Goal: Task Accomplishment & Management: Manage account settings

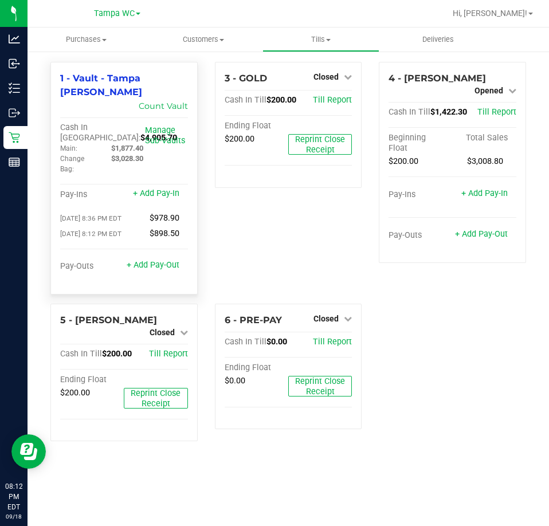
drag, startPoint x: 146, startPoint y: 147, endPoint x: 139, endPoint y: 148, distance: 6.4
click at [139, 154] on div "$3,028.30" at bounding box center [128, 159] width 51 height 10
click at [154, 260] on link "+ Add Pay-Out" at bounding box center [153, 265] width 53 height 10
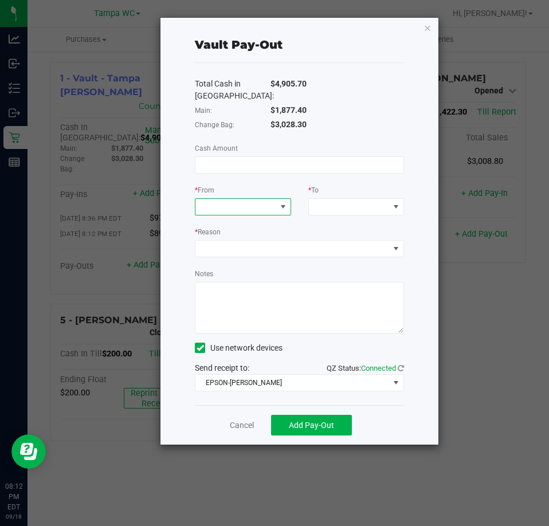
click at [213, 207] on span at bounding box center [235, 207] width 80 height 16
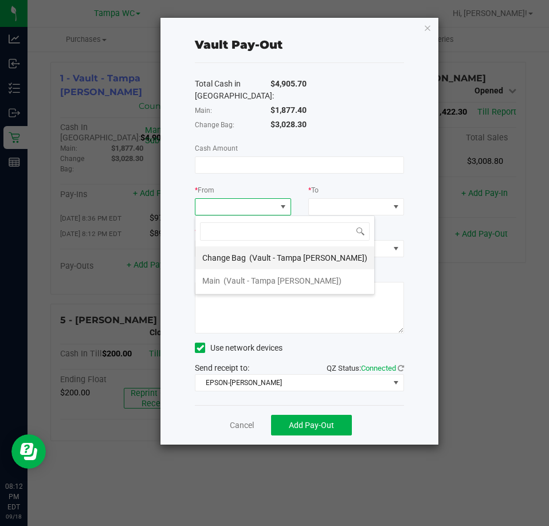
scroll to position [17, 96]
click at [251, 263] on div "Change Bag (Vault - Tampa [PERSON_NAME])" at bounding box center [284, 258] width 165 height 21
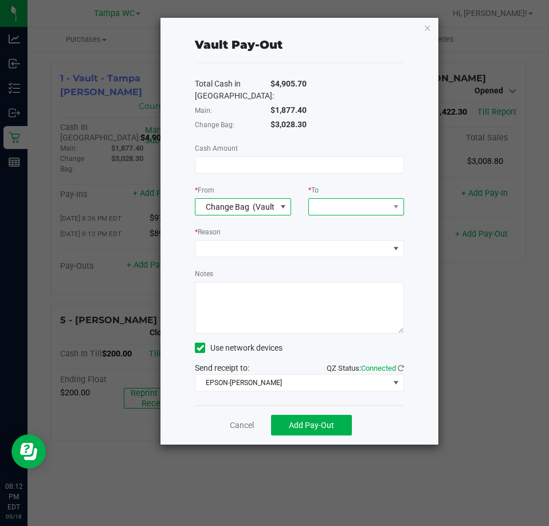
click at [327, 212] on span at bounding box center [349, 207] width 80 height 16
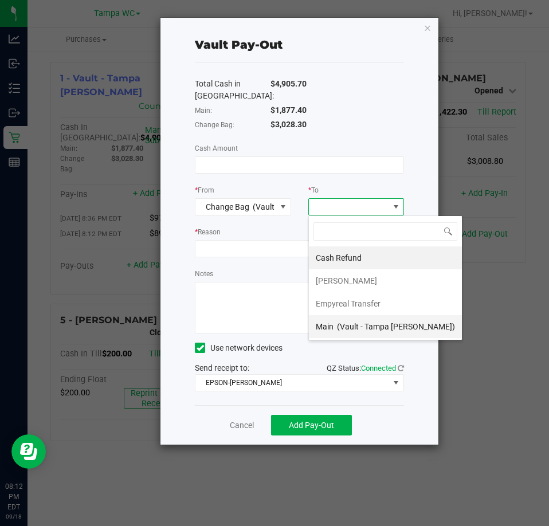
click at [343, 333] on div "Main (Vault - Tampa [PERSON_NAME])" at bounding box center [385, 326] width 139 height 21
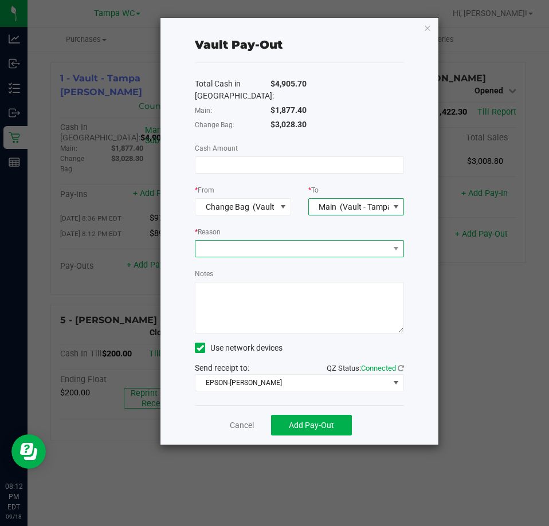
click at [246, 241] on span at bounding box center [292, 249] width 194 height 16
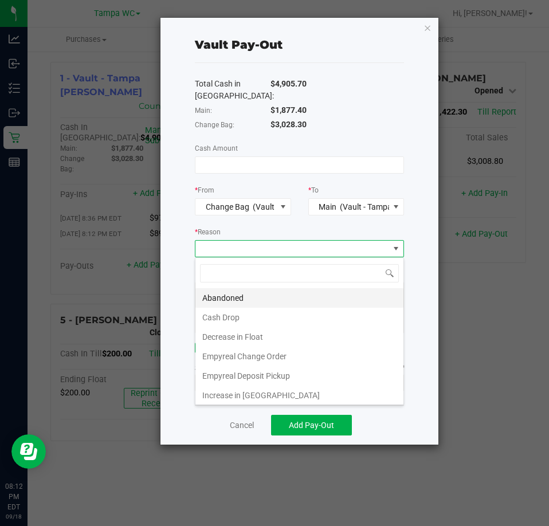
scroll to position [17, 209]
click at [248, 401] on li "Increase in [GEOGRAPHIC_DATA]" at bounding box center [299, 395] width 208 height 19
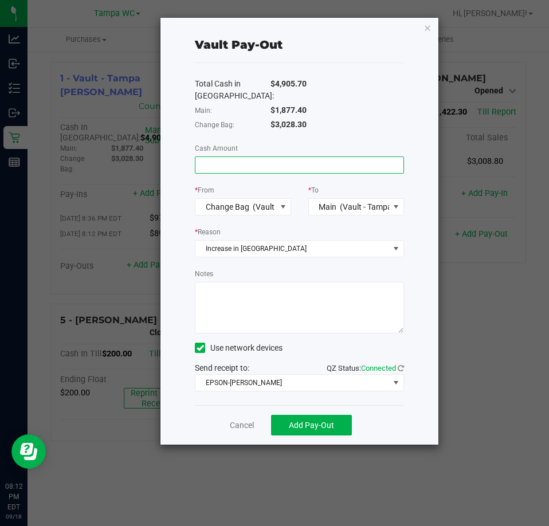
click at [222, 167] on input at bounding box center [299, 165] width 208 height 16
type input "$1,028.30"
click at [269, 379] on span "EPSON-[PERSON_NAME]" at bounding box center [292, 383] width 194 height 16
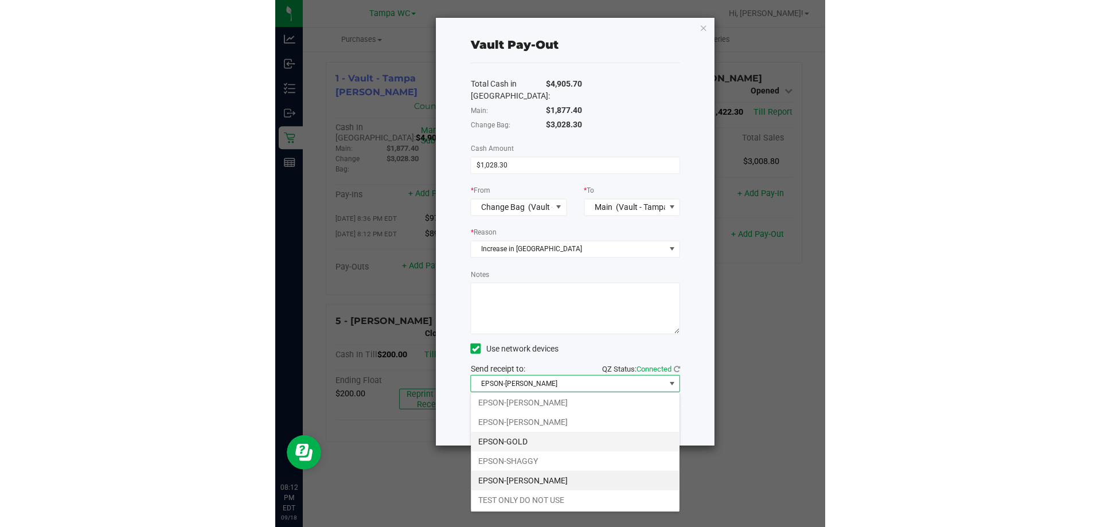
scroll to position [2, 0]
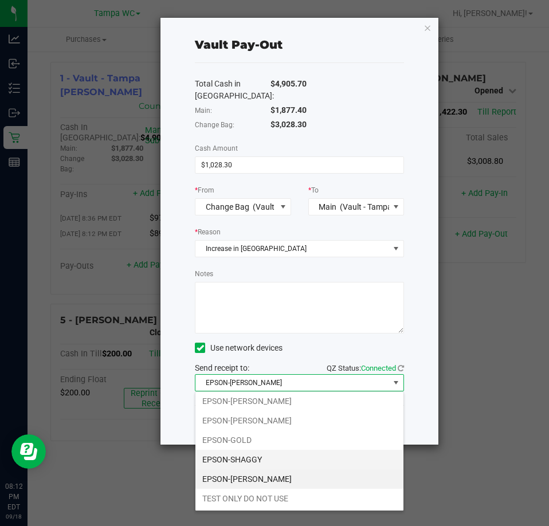
click at [246, 457] on li "EPSON-SHAGGY" at bounding box center [299, 459] width 208 height 19
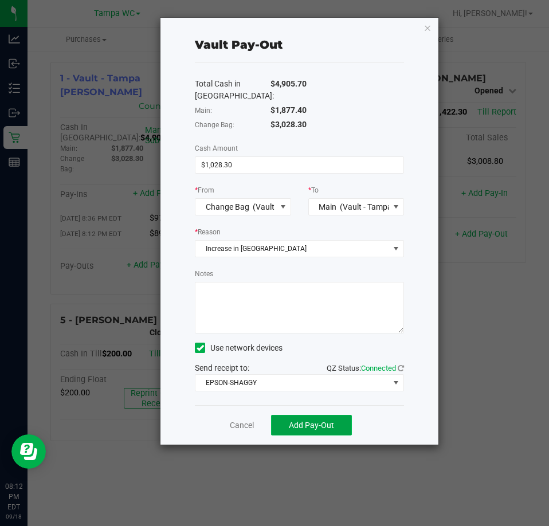
click at [328, 422] on span "Add Pay-Out" at bounding box center [311, 425] width 45 height 9
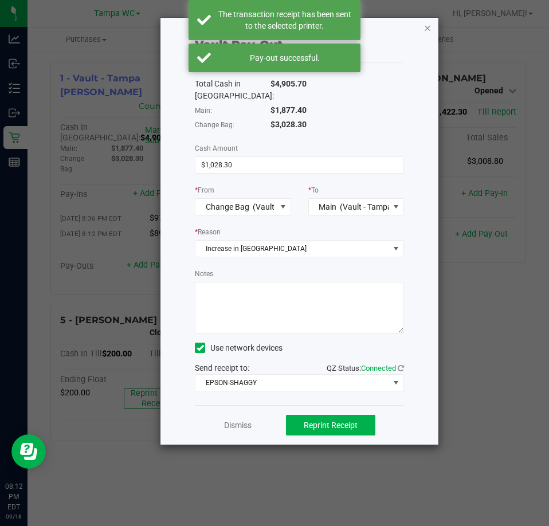
click at [426, 28] on icon "button" at bounding box center [428, 28] width 8 height 14
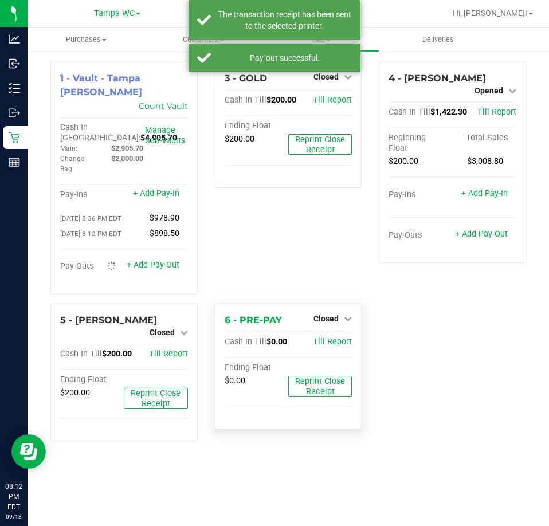
click at [358, 311] on div "6 - PRE-PAY Closed Open Till Cash In Till $0.00 Till Report Ending Float $0.00 …" at bounding box center [288, 367] width 147 height 126
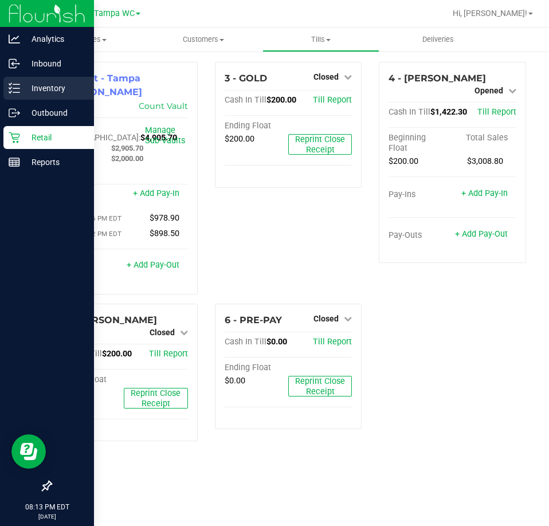
click at [14, 88] on line at bounding box center [16, 88] width 6 height 0
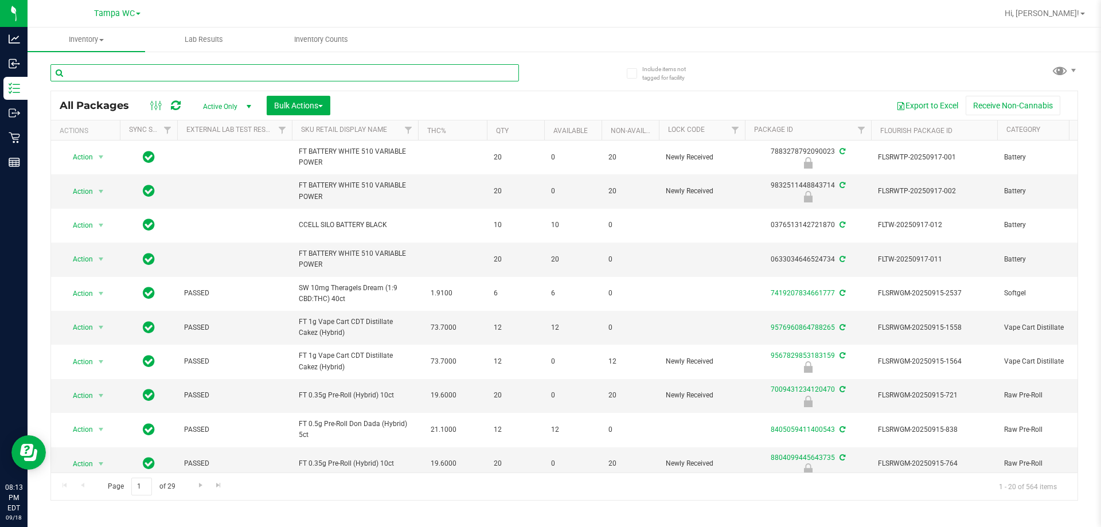
click at [176, 73] on input "text" at bounding box center [284, 72] width 468 height 17
click at [159, 76] on input "text" at bounding box center [284, 72] width 468 height 17
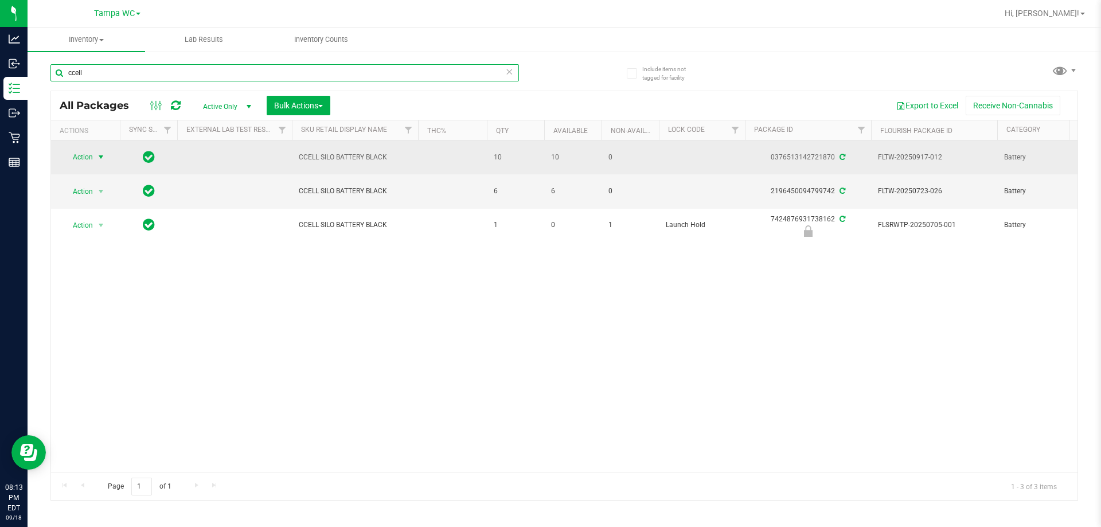
type input "ccell"
click at [94, 157] on span "select" at bounding box center [101, 157] width 14 height 16
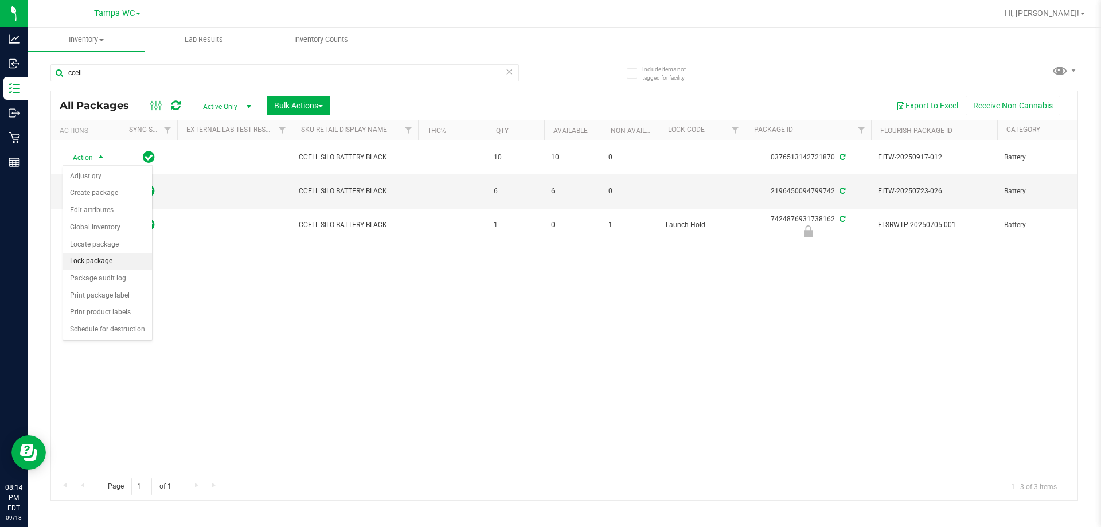
click at [91, 254] on li "Lock package" at bounding box center [107, 261] width 89 height 17
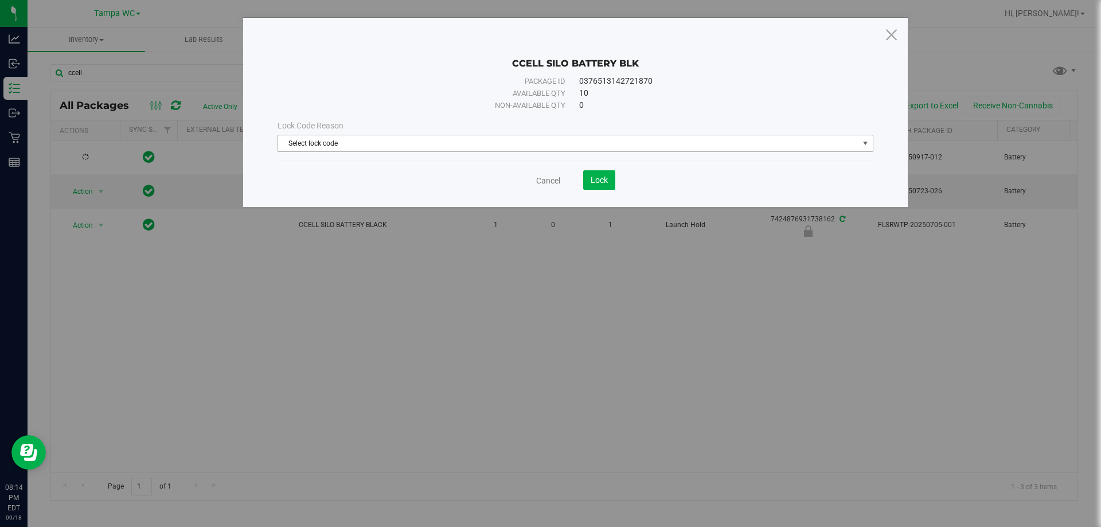
click at [549, 136] on span "Select lock code" at bounding box center [568, 143] width 580 height 16
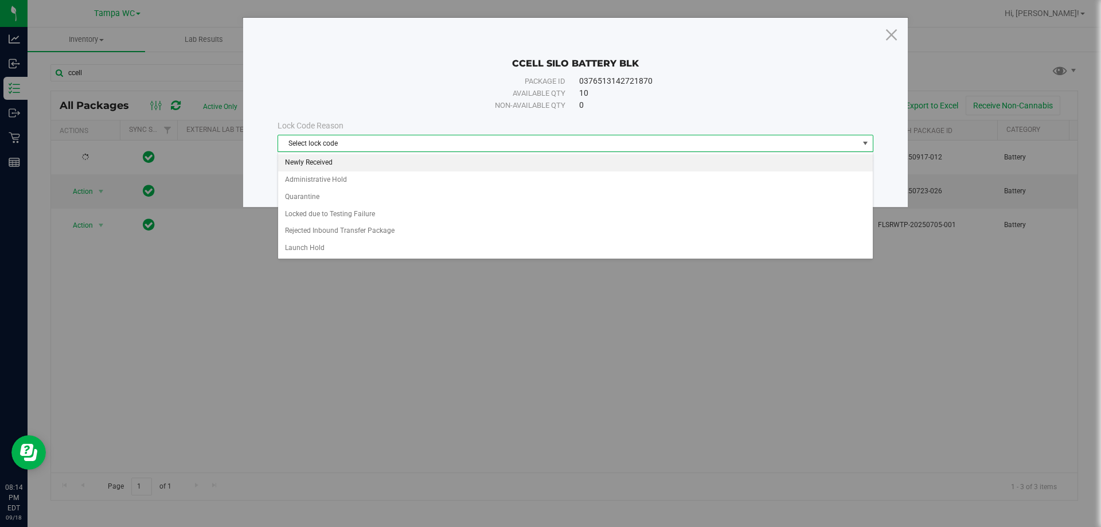
click at [383, 161] on li "Newly Received" at bounding box center [575, 162] width 594 height 17
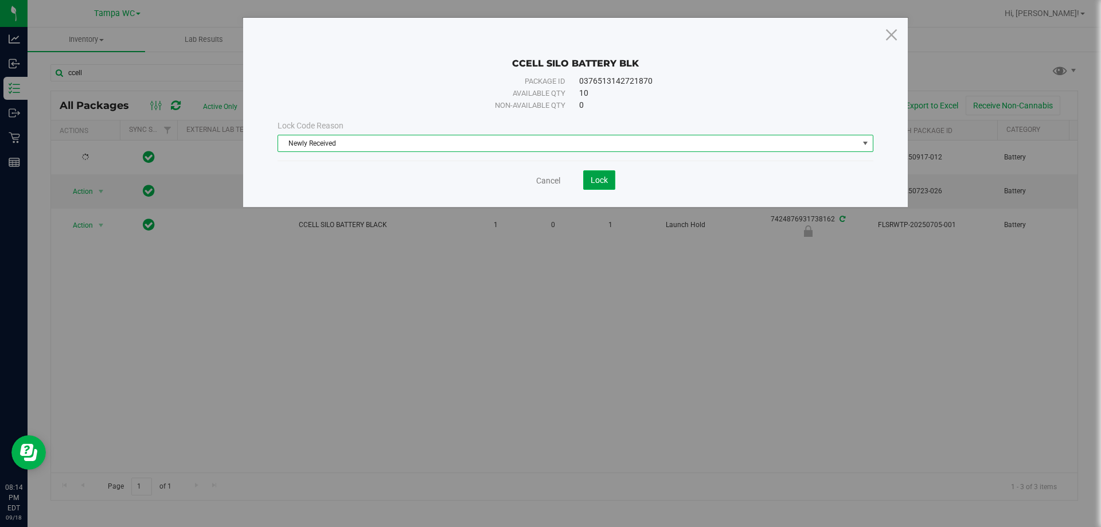
click at [549, 178] on span "Lock" at bounding box center [598, 179] width 17 height 9
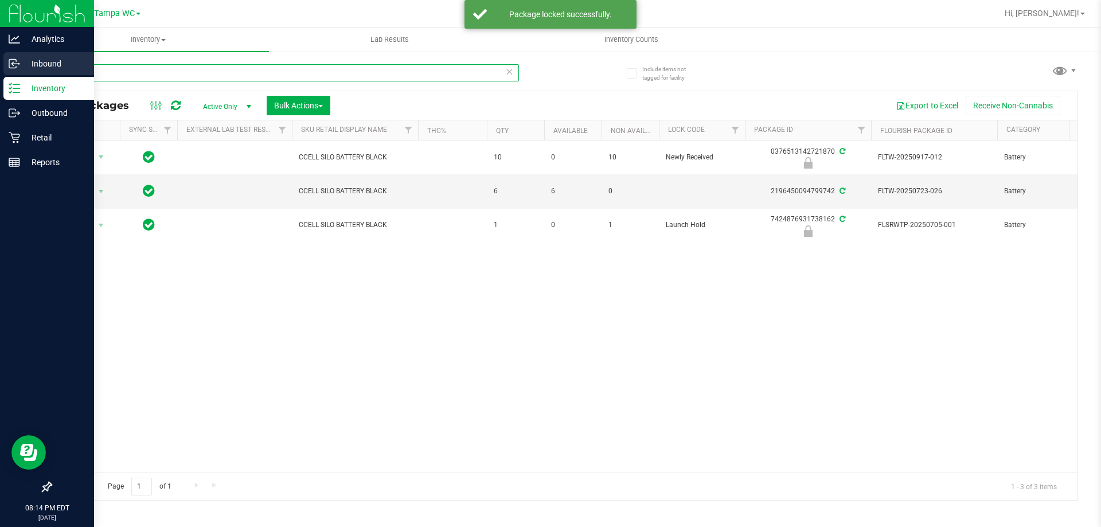
drag, startPoint x: 104, startPoint y: 72, endPoint x: 0, endPoint y: 70, distance: 103.8
click at [0, 70] on div "Analytics Inbound Inventory Outbound Retail Reports 08:14 PM EDT [DATE] 09/18 T…" at bounding box center [550, 263] width 1101 height 527
type input "b"
type input "v"
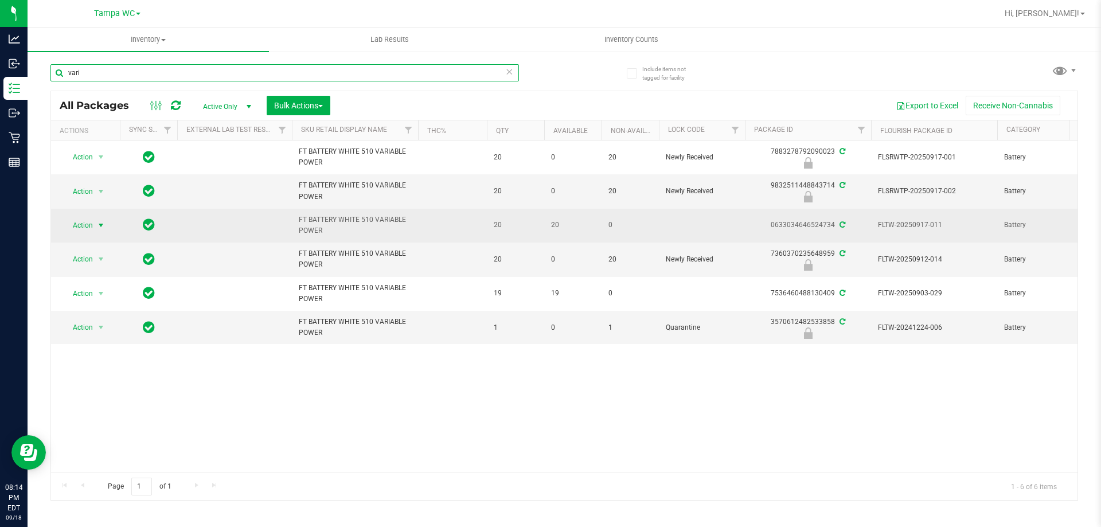
type input "vari"
click at [85, 222] on span "Action" at bounding box center [77, 225] width 31 height 16
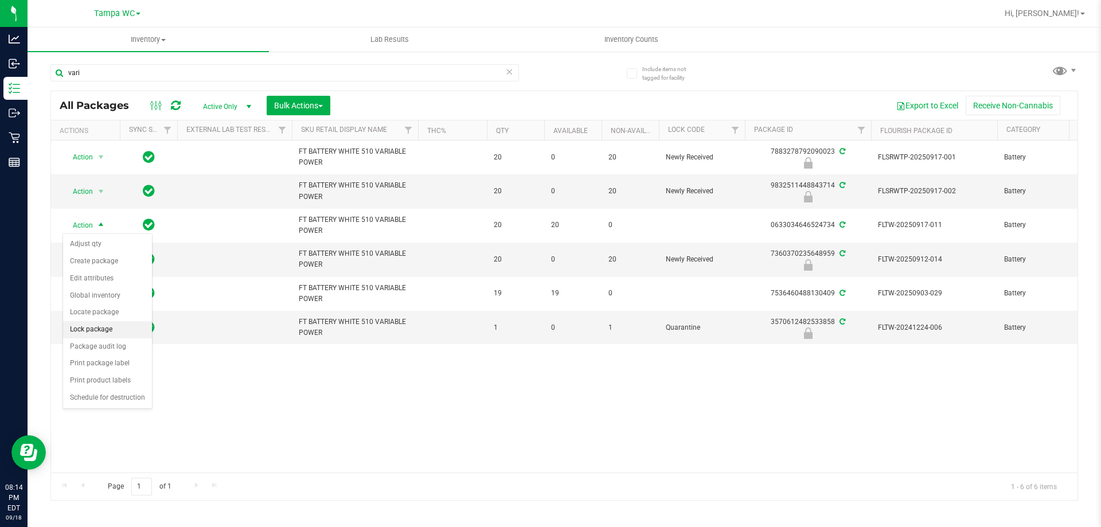
click at [105, 327] on li "Lock package" at bounding box center [107, 329] width 89 height 17
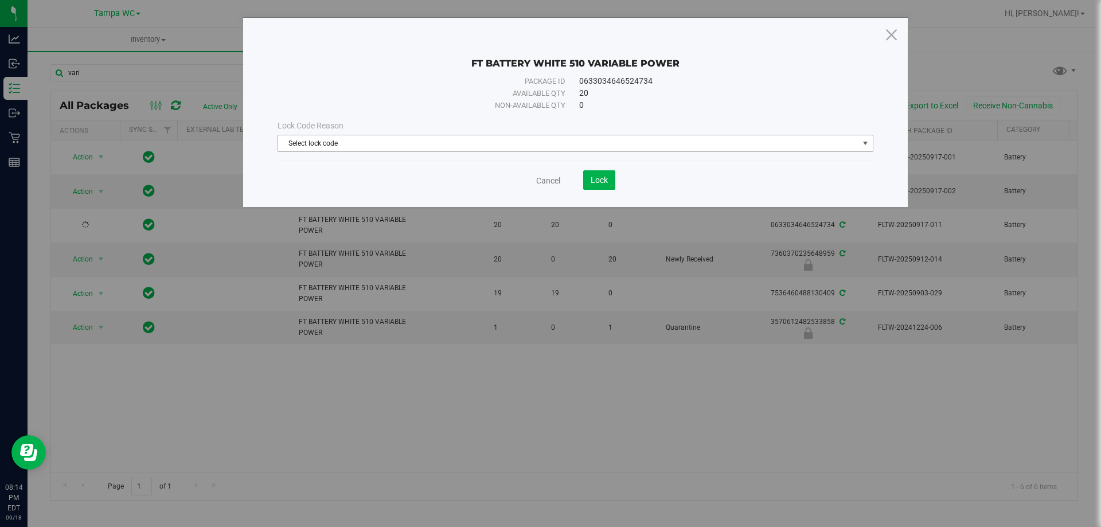
click at [549, 140] on span "Select lock code" at bounding box center [568, 143] width 580 height 16
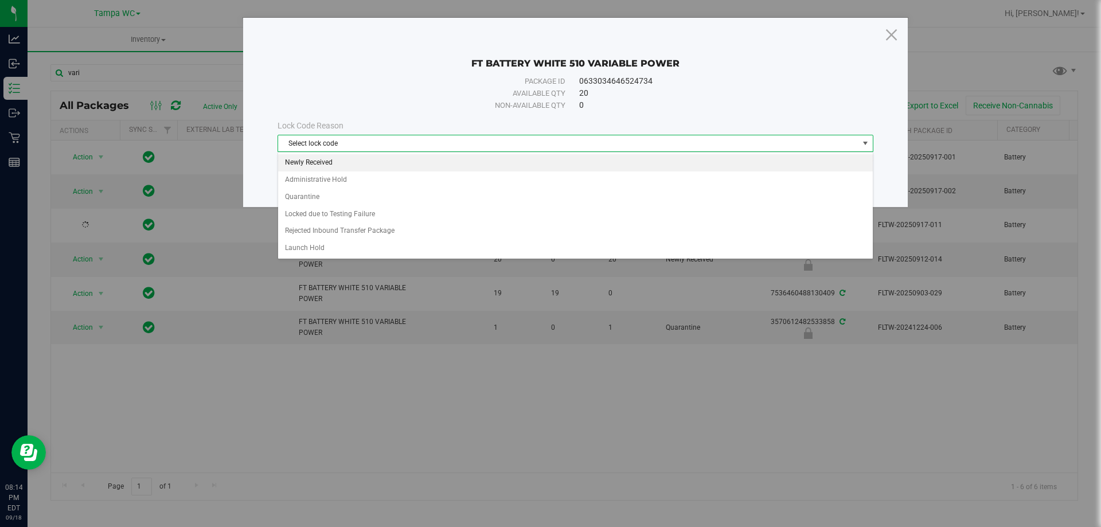
click at [378, 163] on li "Newly Received" at bounding box center [575, 162] width 594 height 17
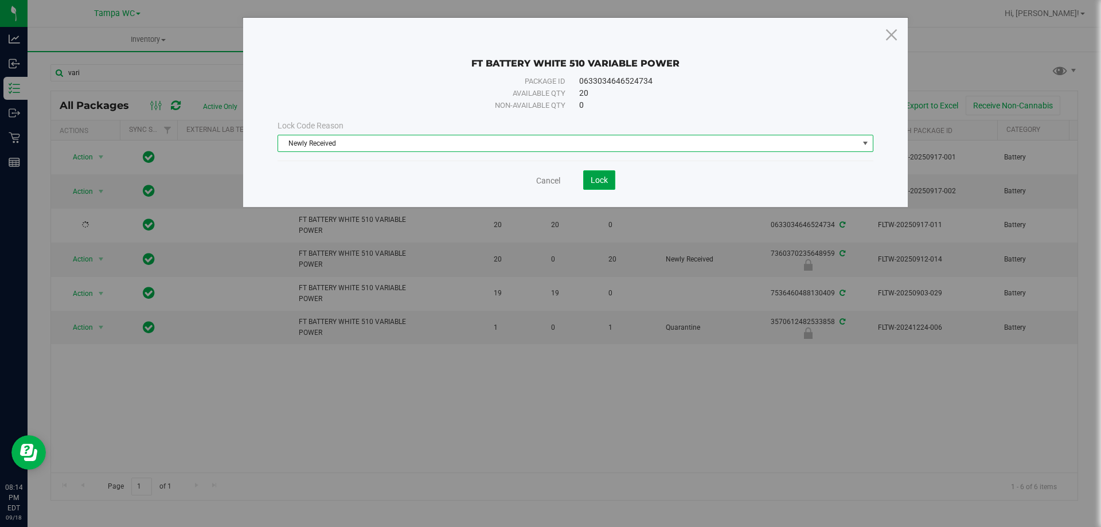
click at [549, 176] on span "Lock" at bounding box center [598, 179] width 17 height 9
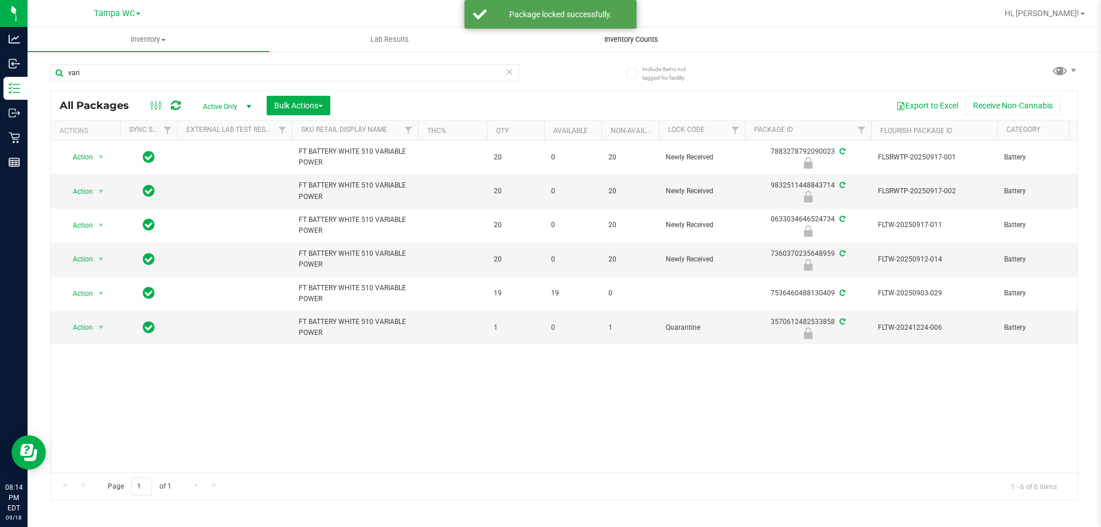
click at [549, 45] on uib-tab-heading "Inventory Counts" at bounding box center [631, 39] width 240 height 23
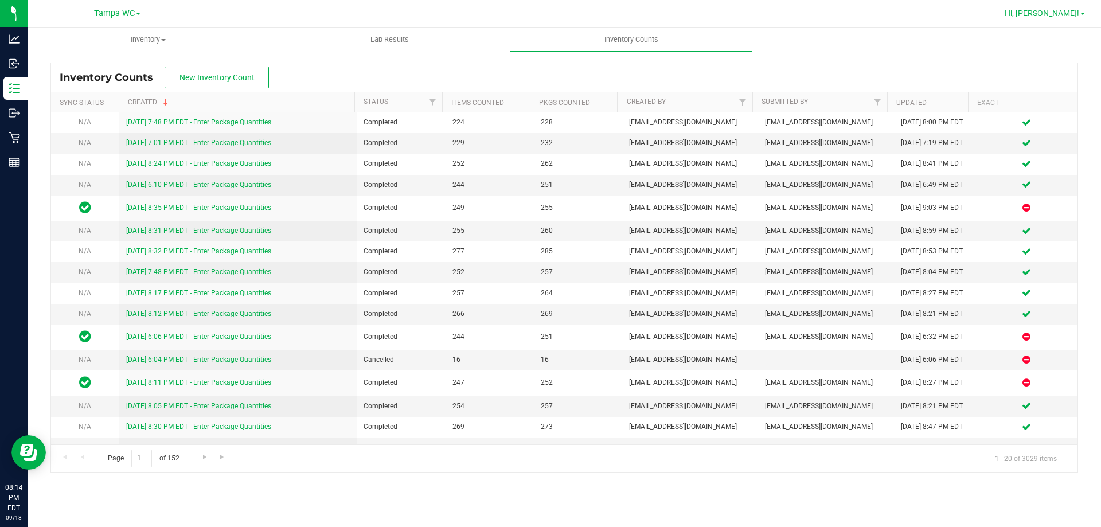
click at [549, 14] on span at bounding box center [1082, 14] width 5 height 2
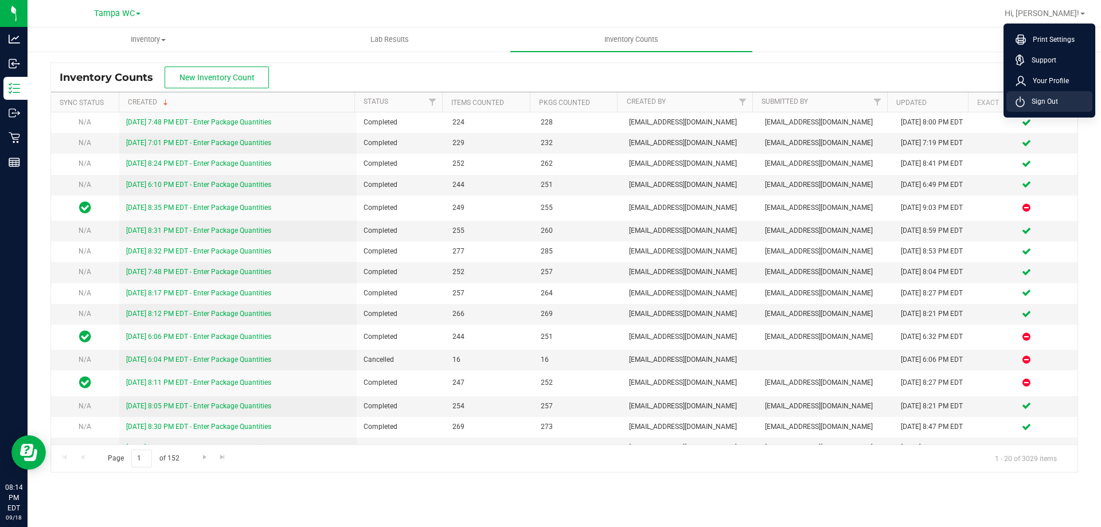
click at [549, 96] on icon at bounding box center [1019, 101] width 9 height 11
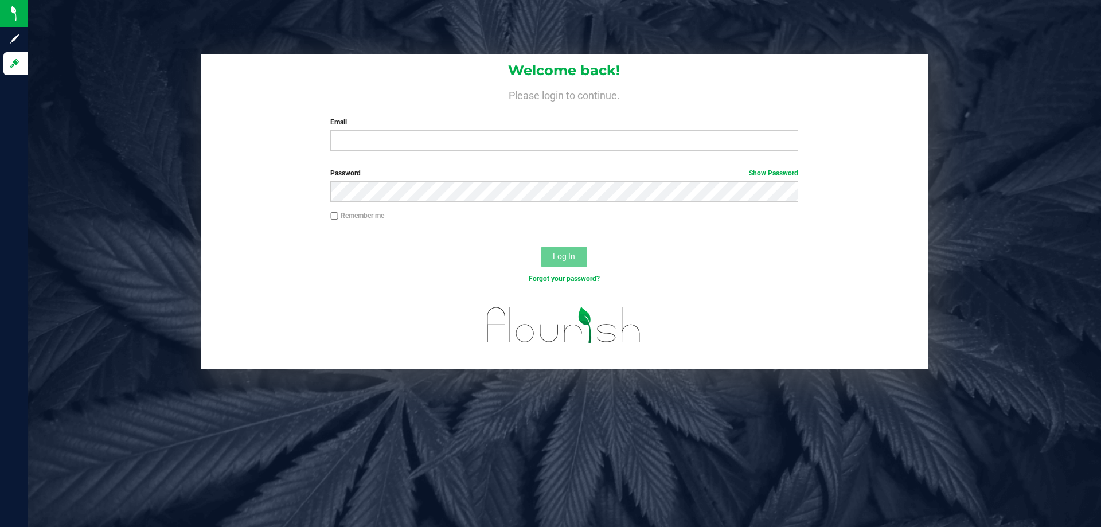
click at [412, 115] on div "Welcome back! Please login to continue. Email Required Please format your email…" at bounding box center [564, 107] width 727 height 106
click at [408, 138] on input "Email" at bounding box center [563, 140] width 467 height 21
type input "[EMAIL_ADDRESS][DOMAIN_NAME]"
click at [541, 246] on button "Log In" at bounding box center [564, 256] width 46 height 21
